Goal: Task Accomplishment & Management: Manage account settings

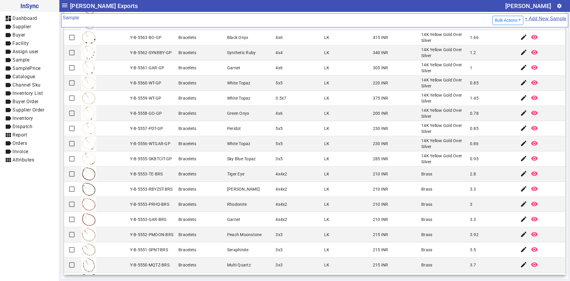
scroll to position [1267, 0]
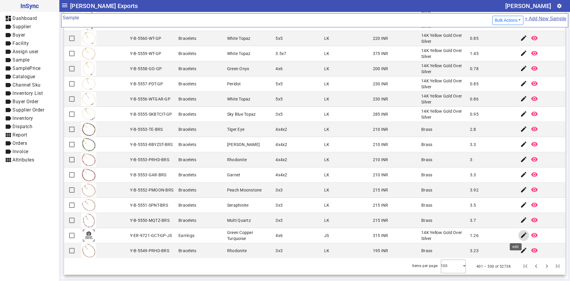
click at [520, 235] on mat-icon "edit" at bounding box center [523, 234] width 7 height 7
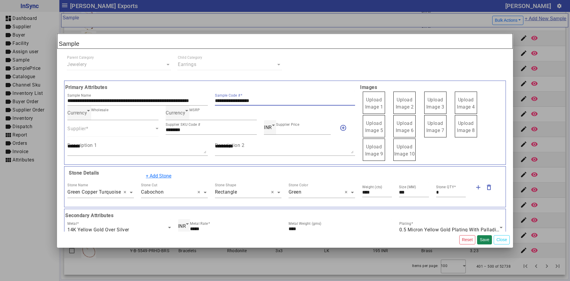
drag, startPoint x: 273, startPoint y: 103, endPoint x: 208, endPoint y: 103, distance: 65.0
click at [208, 103] on div "**********" at bounding box center [211, 98] width 295 height 15
click at [376, 106] on span "Upload Image 1" at bounding box center [374, 103] width 18 height 13
click at [0, 0] on input "Upload Image 1" at bounding box center [0, 0] width 0 height 0
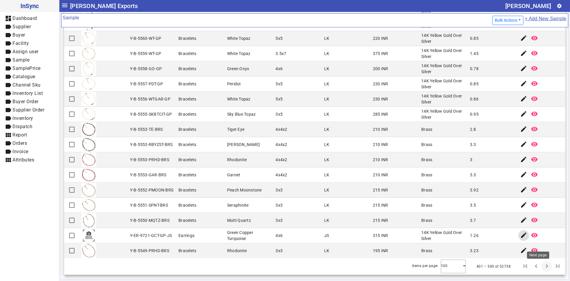
click at [540, 268] on span "Next page" at bounding box center [547, 266] width 14 height 14
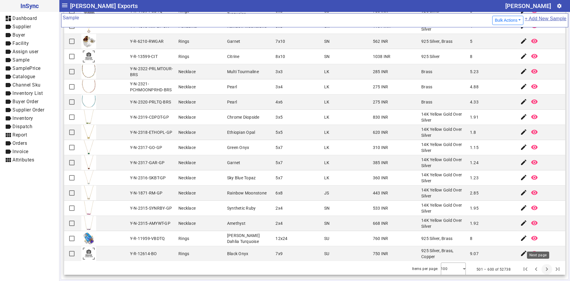
click at [540, 267] on span "Next page" at bounding box center [547, 269] width 14 height 14
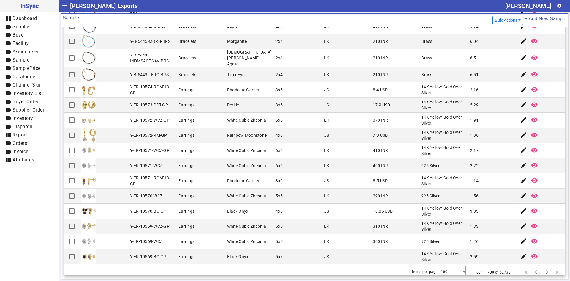
click at [542, 267] on button "Next page" at bounding box center [547, 272] width 11 height 11
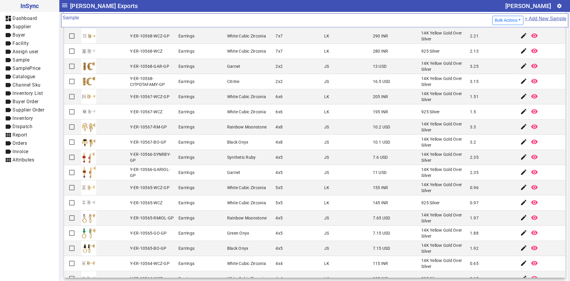
scroll to position [62, 0]
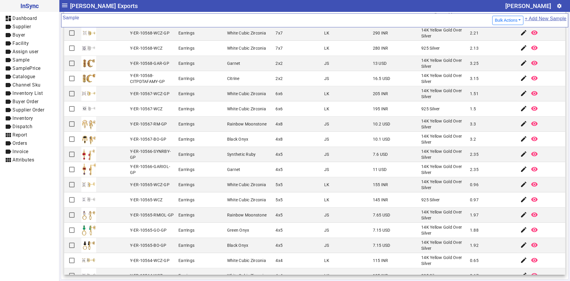
click at [277, 216] on div "4x5" at bounding box center [279, 215] width 7 height 6
click at [365, 183] on mat-cell "LK" at bounding box center [347, 184] width 49 height 15
